Goal: Transaction & Acquisition: Purchase product/service

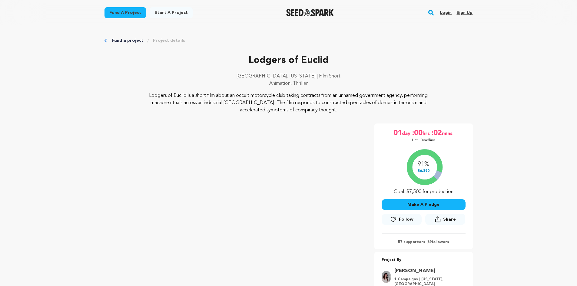
click at [435, 204] on button "Make A Pledge" at bounding box center [424, 204] width 84 height 11
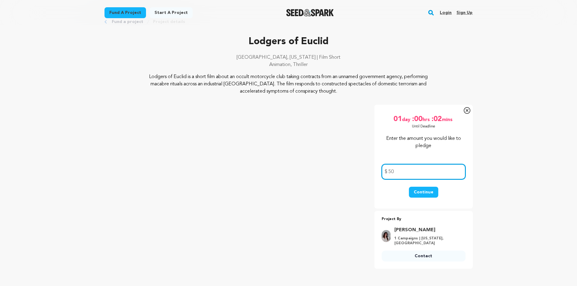
scroll to position [61, 0]
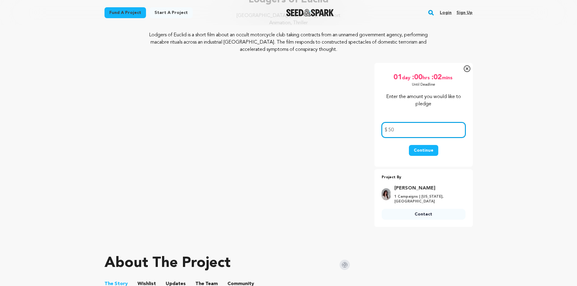
type input "50"
click at [428, 153] on button "Continue" at bounding box center [423, 150] width 29 height 11
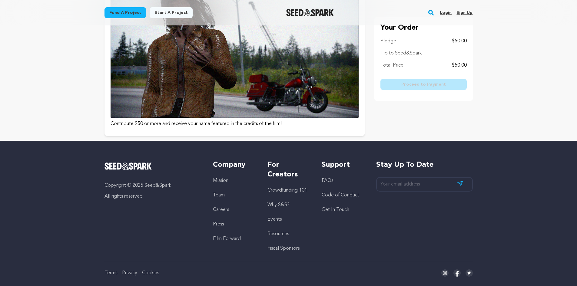
scroll to position [394, 0]
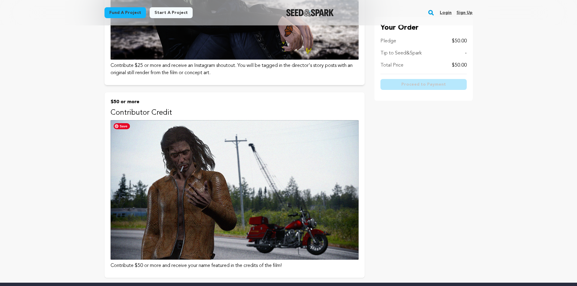
click at [282, 138] on img at bounding box center [235, 190] width 248 height 140
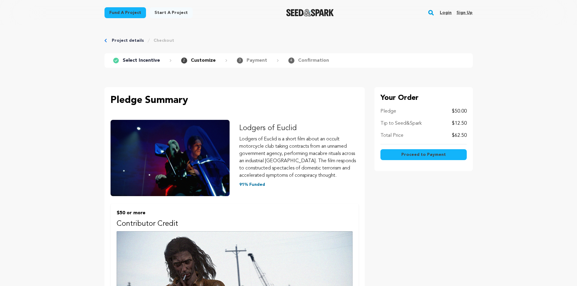
click at [424, 156] on span "Proceed to Payment" at bounding box center [423, 155] width 45 height 6
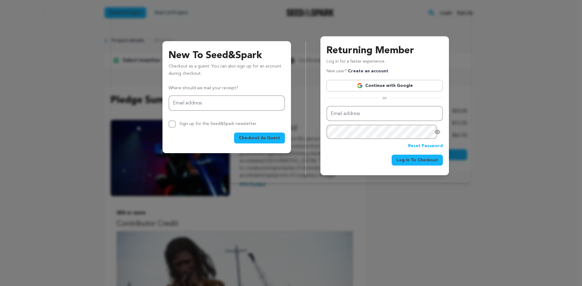
click at [402, 87] on link "Continue with Google" at bounding box center [384, 86] width 116 height 12
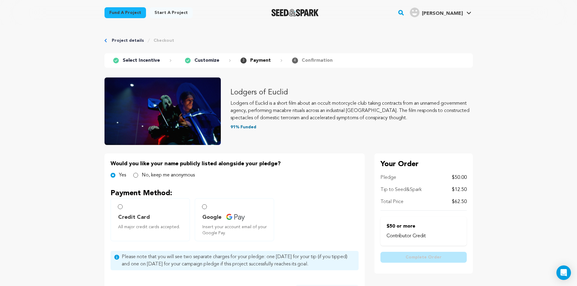
click at [106, 41] on icon "Breadcrumb" at bounding box center [106, 41] width 2 height 4
click at [140, 60] on p "Select Incentive" at bounding box center [141, 60] width 37 height 7
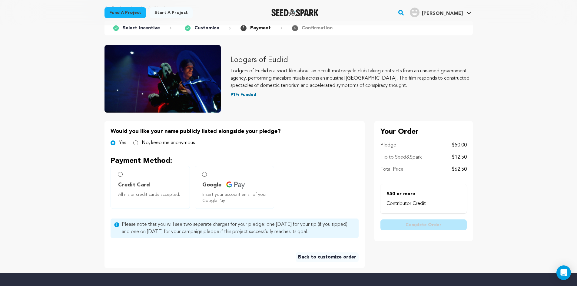
scroll to position [61, 0]
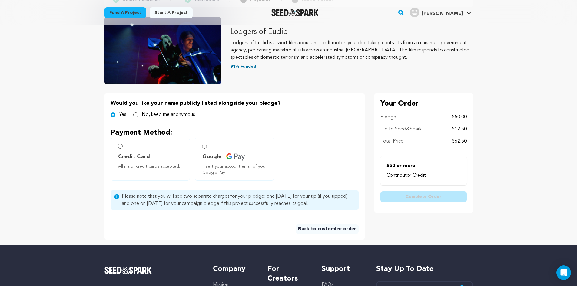
click at [330, 226] on link "Back to customize order" at bounding box center [327, 229] width 63 height 10
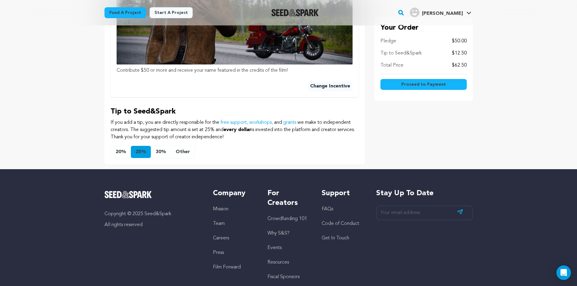
scroll to position [303, 0]
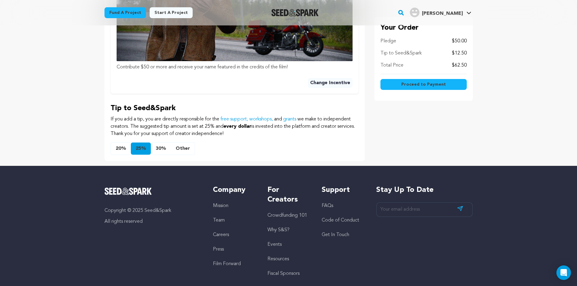
click at [186, 148] on button "Other" at bounding box center [183, 149] width 24 height 12
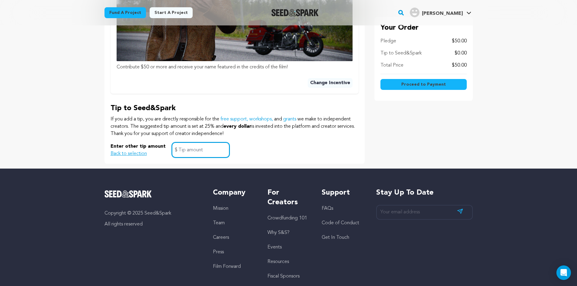
click at [188, 148] on input "text" at bounding box center [201, 149] width 58 height 15
type input "0"
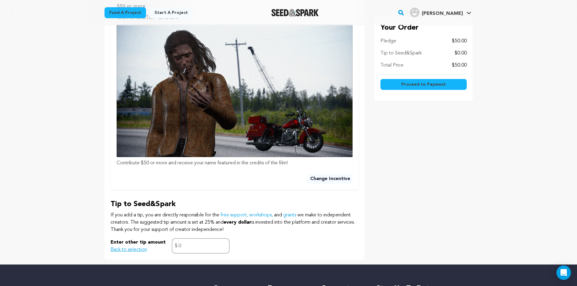
scroll to position [121, 0]
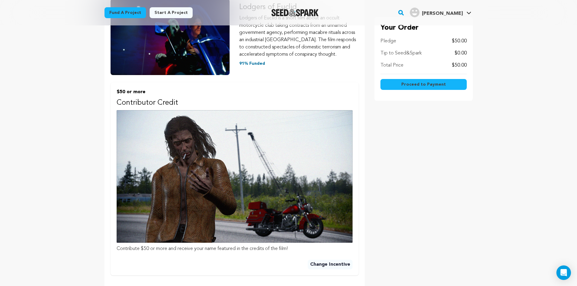
click at [436, 85] on span "Proceed to Payment" at bounding box center [423, 84] width 45 height 6
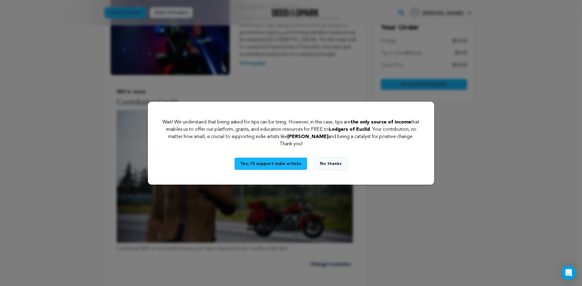
click at [327, 164] on button "No thanks" at bounding box center [330, 164] width 35 height 13
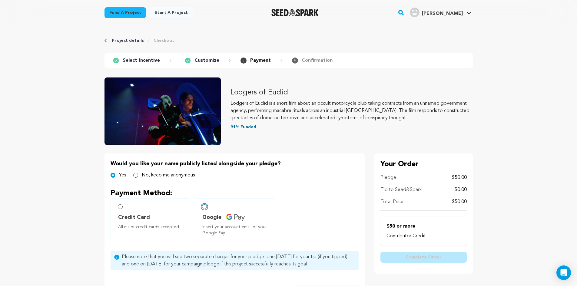
click at [204, 206] on input "Google Insert your account email of your Google Pay." at bounding box center [204, 206] width 5 height 5
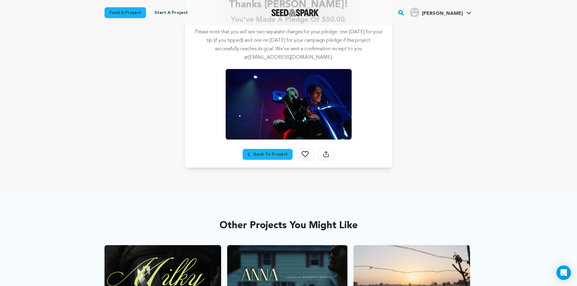
scroll to position [182, 0]
